Goal: Task Accomplishment & Management: Manage account settings

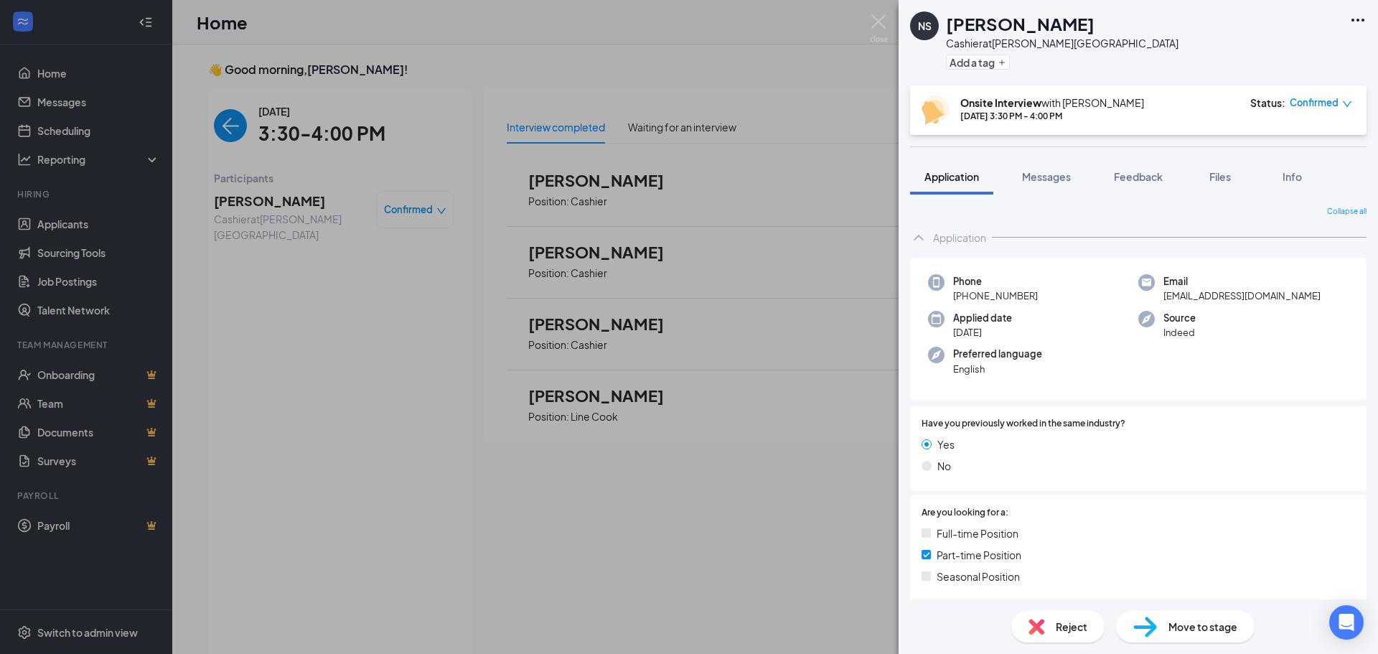
click at [656, 470] on div "NS [PERSON_NAME] at [PERSON_NAME][GEOGRAPHIC_DATA] Add a tag Onsite Interview w…" at bounding box center [689, 327] width 1378 height 654
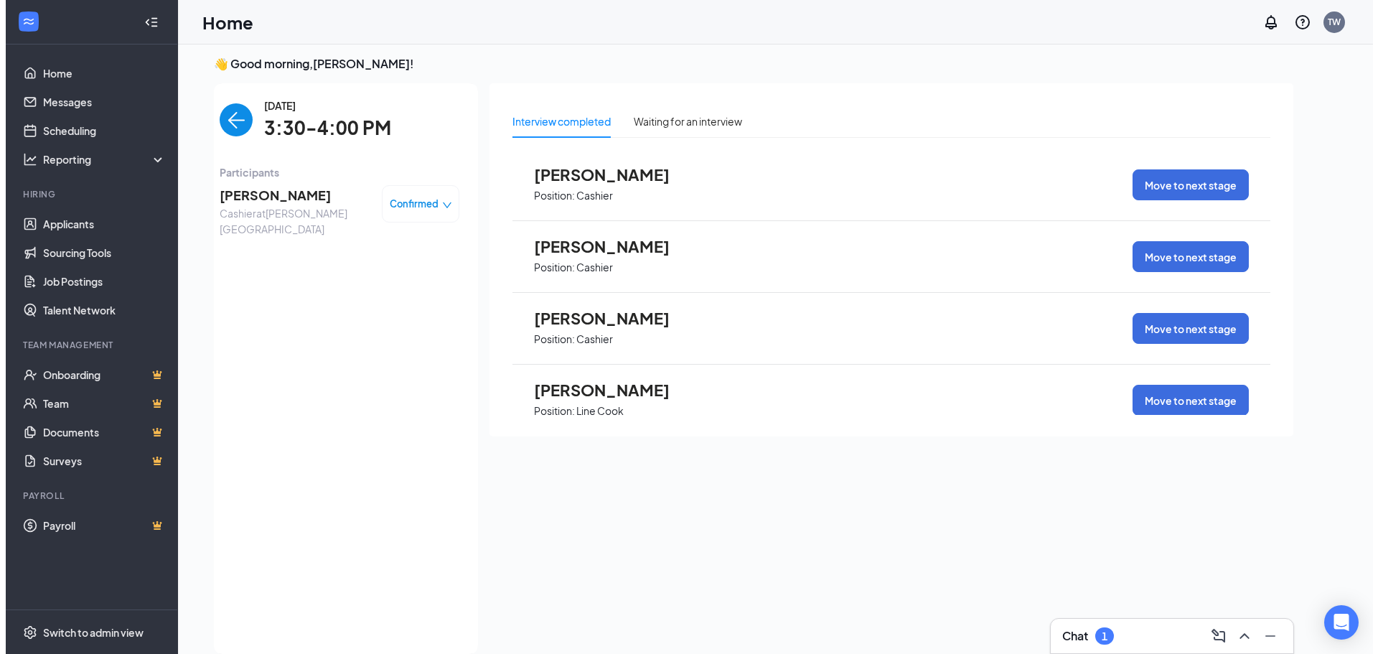
scroll to position [6, 0]
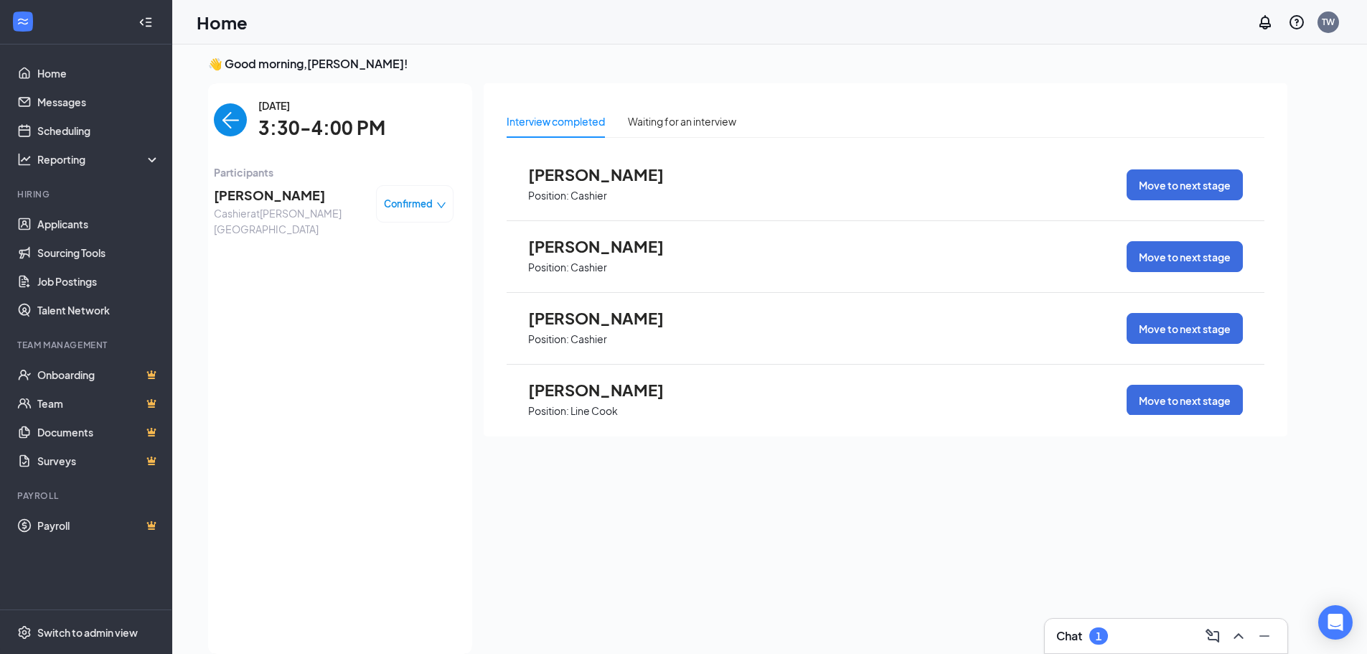
drag, startPoint x: 224, startPoint y: 123, endPoint x: 215, endPoint y: 159, distance: 36.9
click at [224, 123] on img "back-button" at bounding box center [230, 119] width 33 height 33
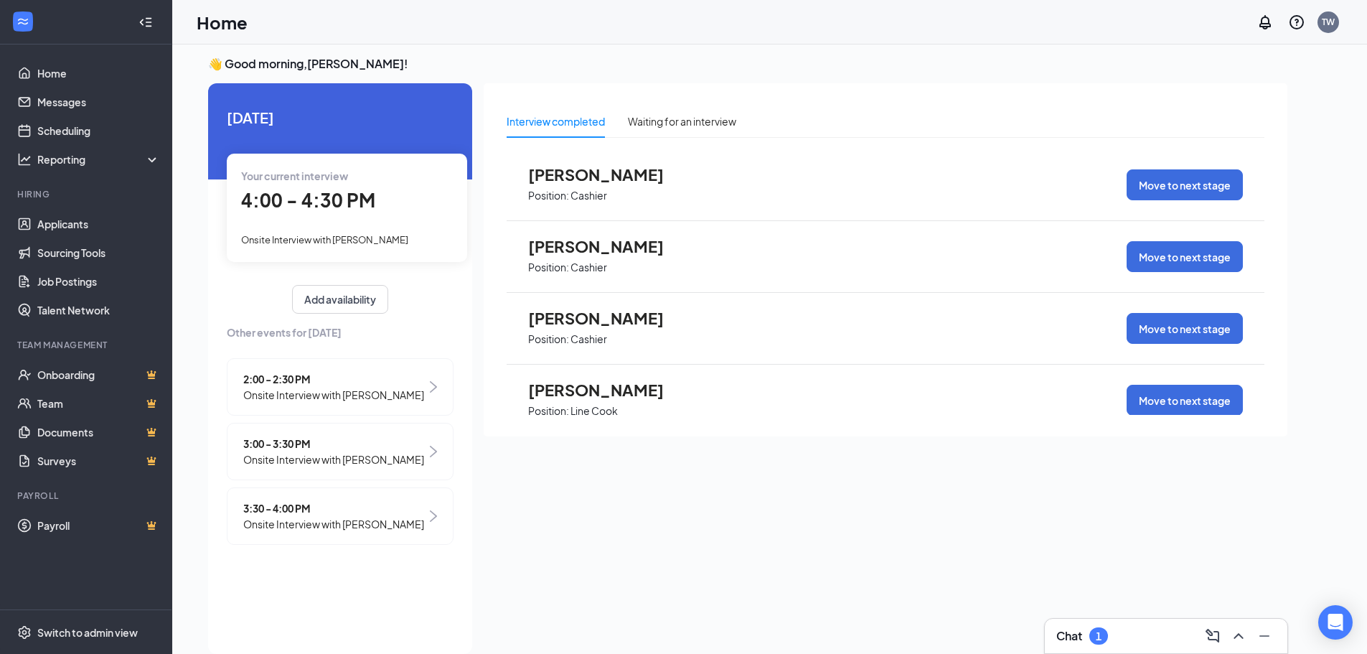
click at [329, 213] on div "4:00 - 4:30 PM" at bounding box center [347, 200] width 212 height 29
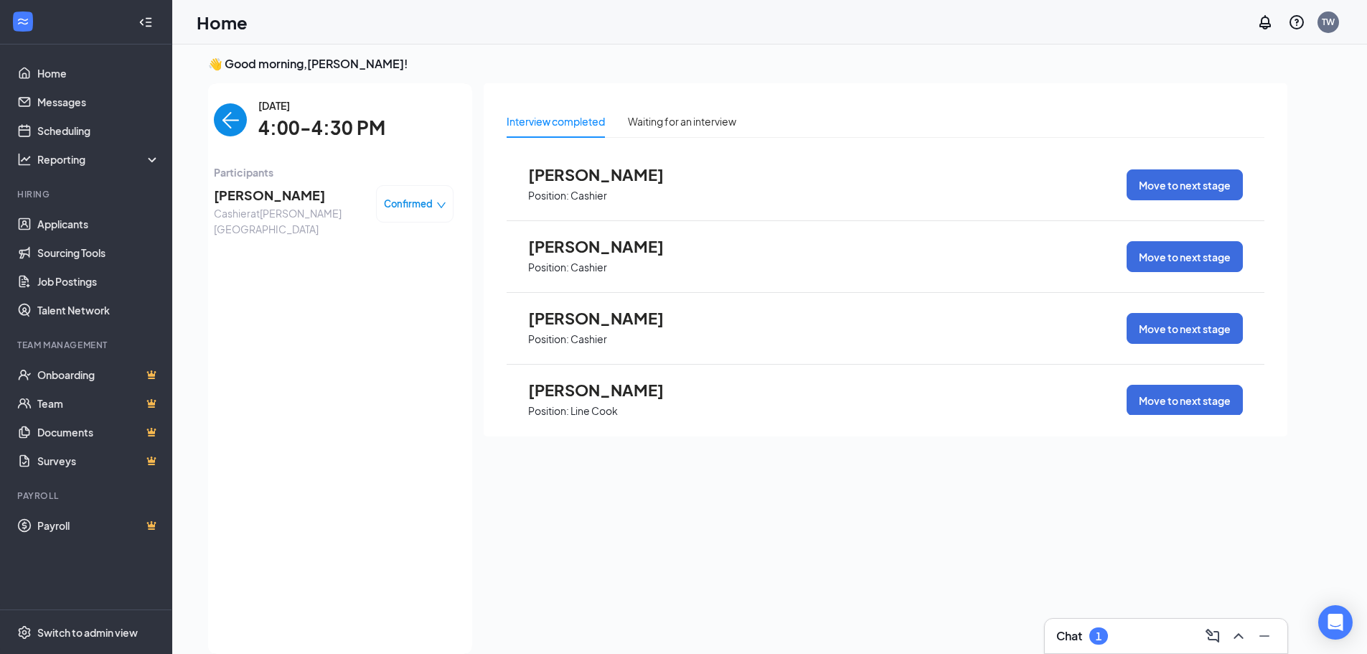
click at [292, 206] on span "Cashier at [PERSON_NAME][GEOGRAPHIC_DATA]" at bounding box center [289, 221] width 151 height 32
click at [292, 199] on span "[PERSON_NAME]" at bounding box center [289, 195] width 151 height 20
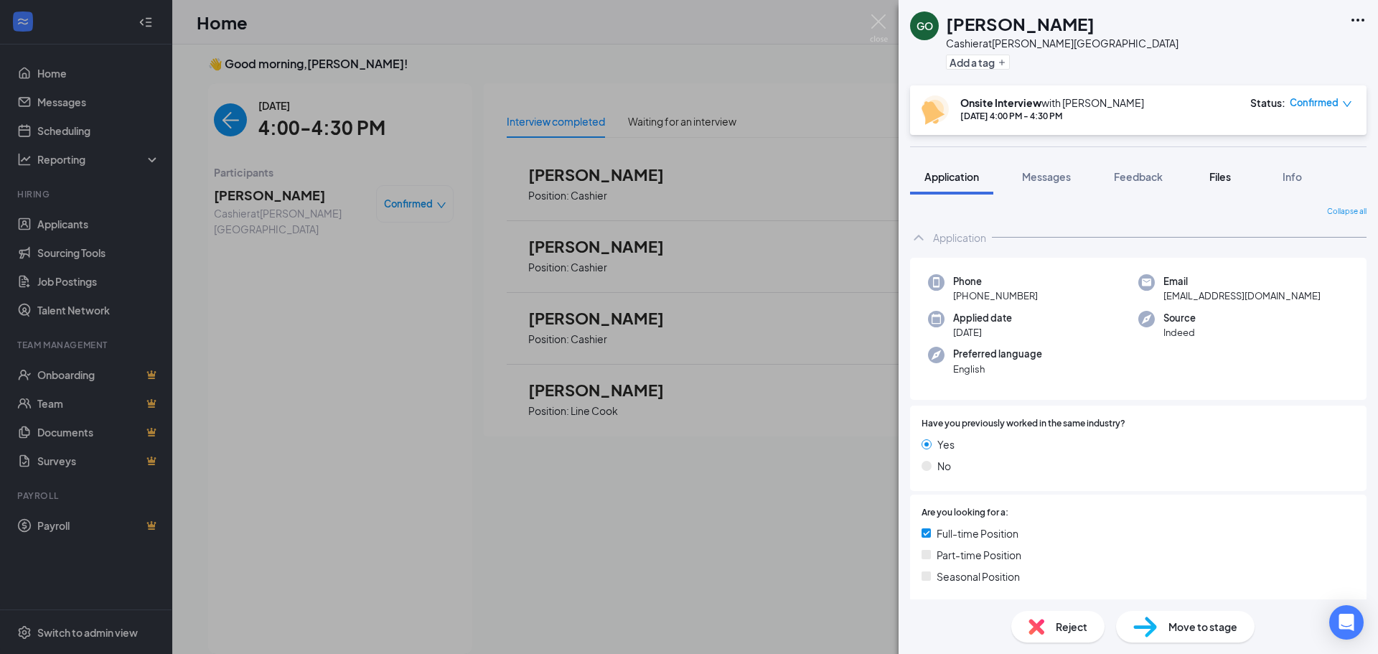
click at [1212, 179] on span "Files" at bounding box center [1220, 176] width 22 height 13
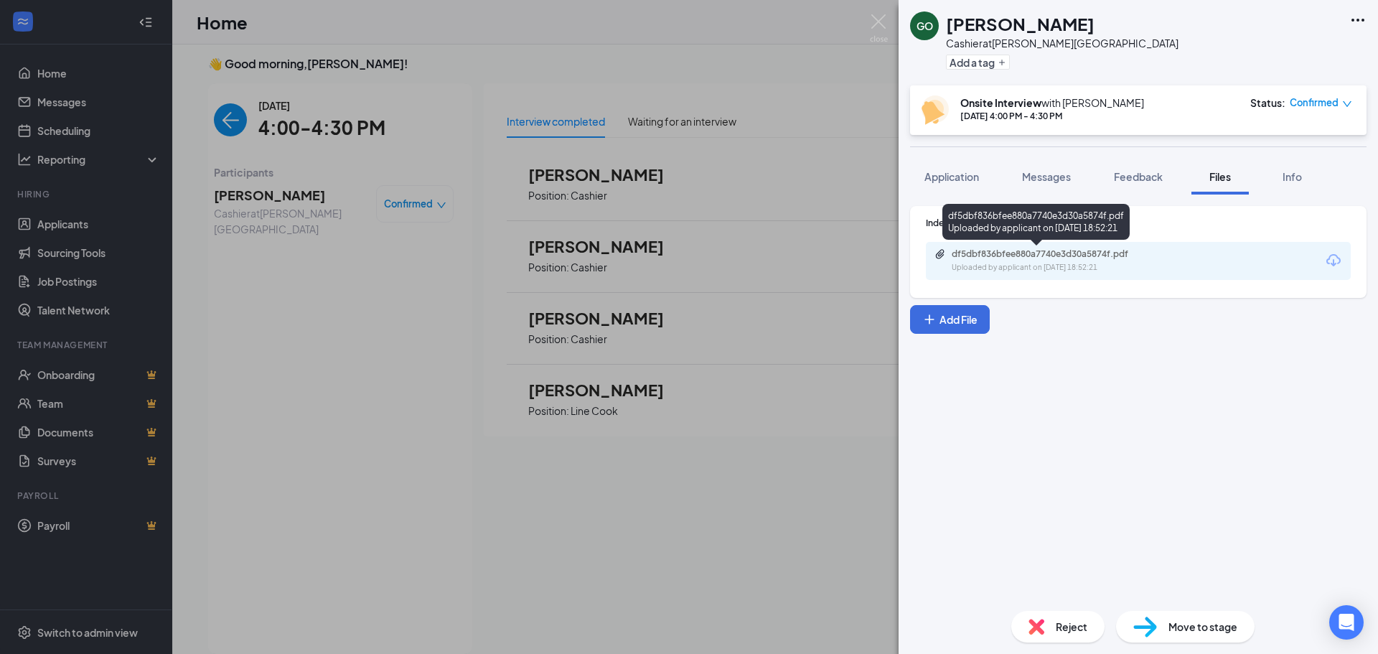
click at [1008, 248] on div "df5dbf836bfee880a7740e3d30a5874f.pdf" at bounding box center [1052, 253] width 201 height 11
